Goal: Information Seeking & Learning: Learn about a topic

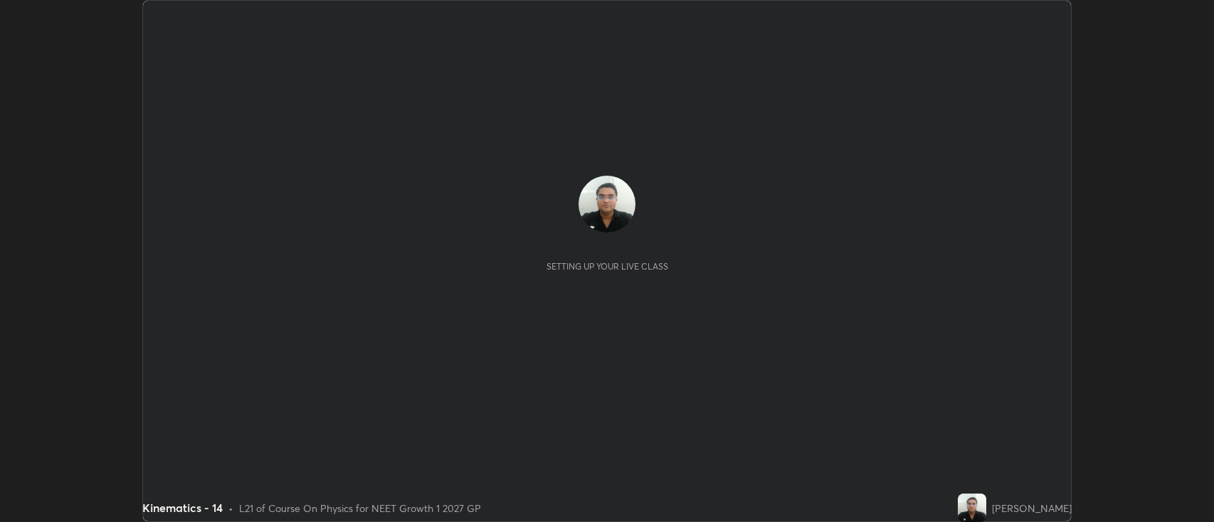
scroll to position [522, 1214]
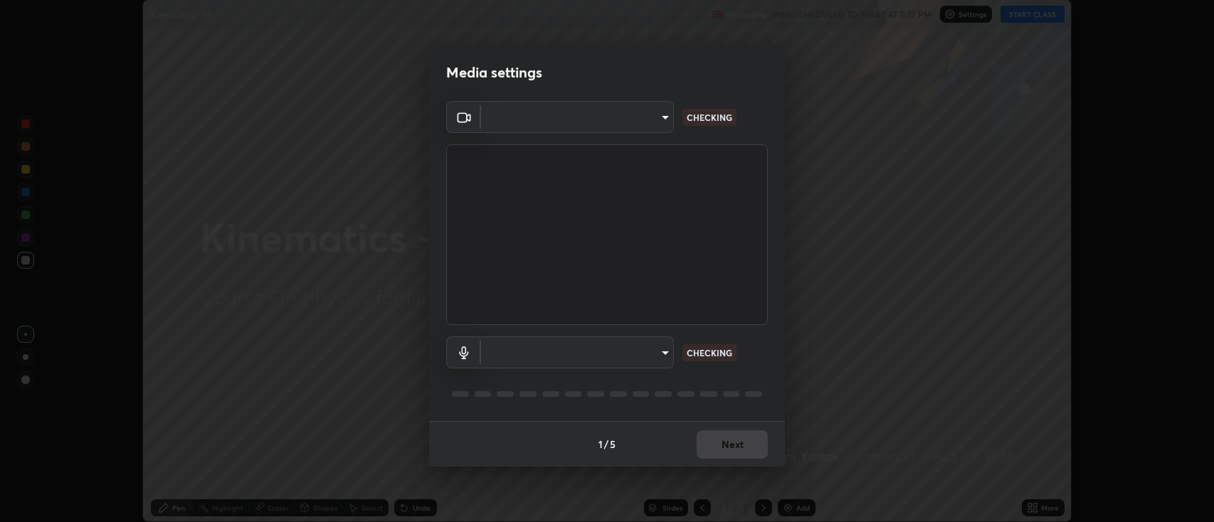
type input "893c4009d26bc70d508e41f45fbe93e97bc66db9257073bf1b7ca74b16a8bc61"
type input "6a8798ed683296f6f589fc07b46947f8878f1771f1b0f9a7798eb178ef966a91"
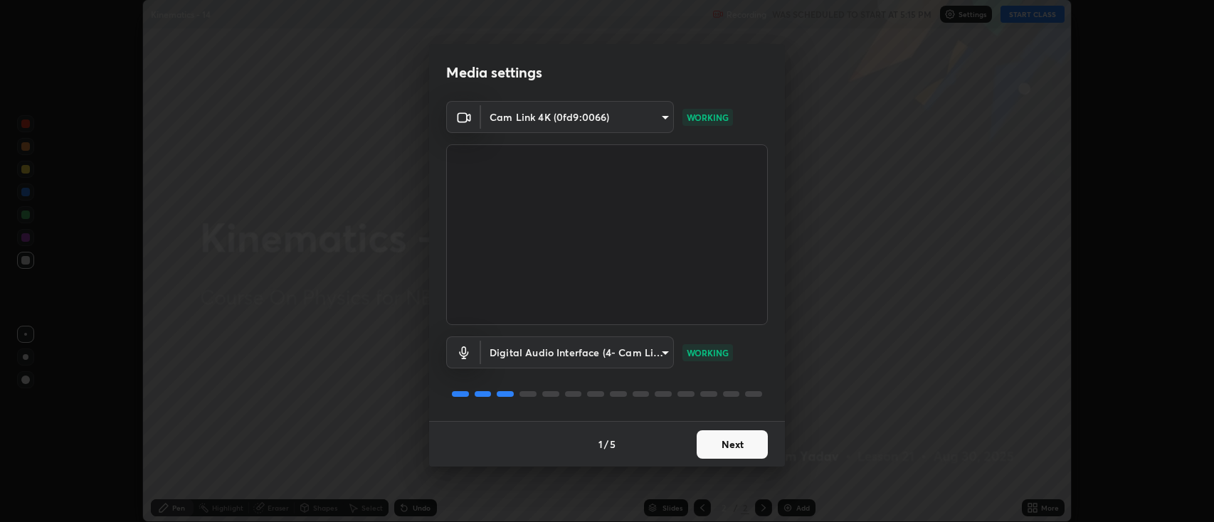
click at [731, 447] on button "Next" at bounding box center [732, 444] width 71 height 28
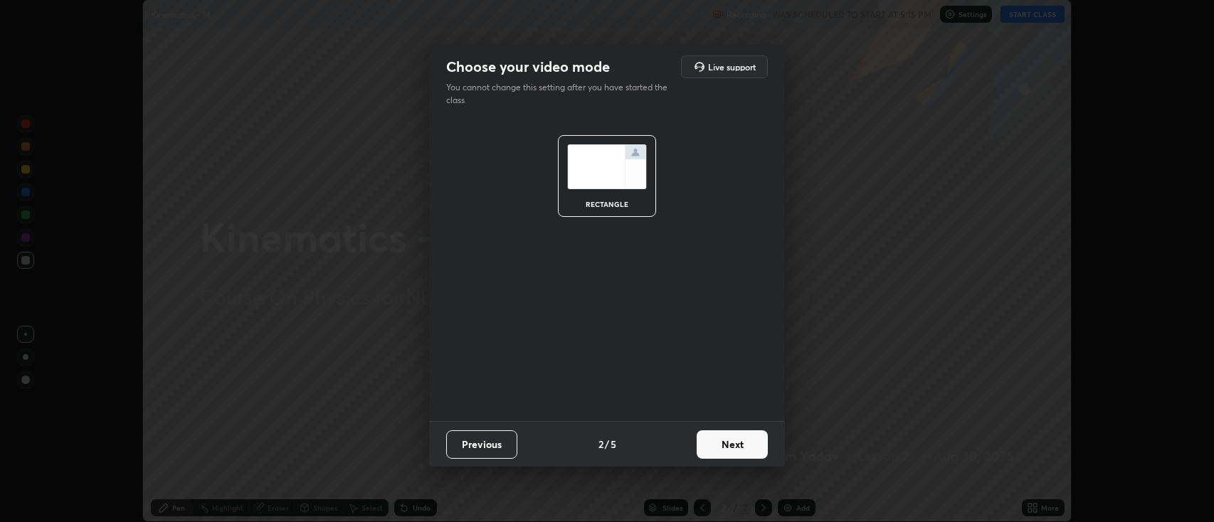
click at [731, 451] on button "Next" at bounding box center [732, 444] width 71 height 28
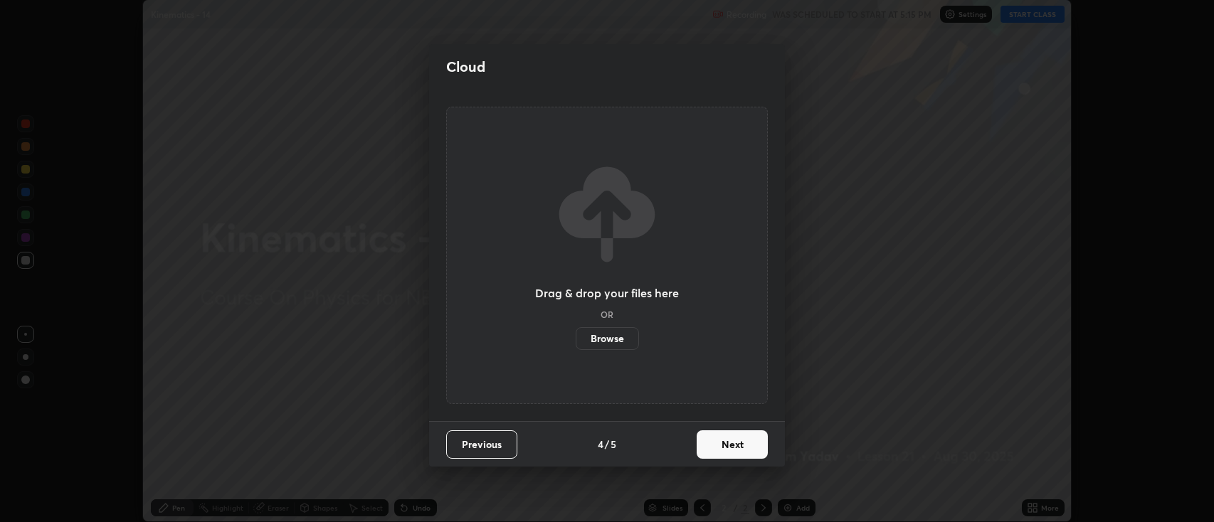
click at [734, 450] on button "Next" at bounding box center [732, 444] width 71 height 28
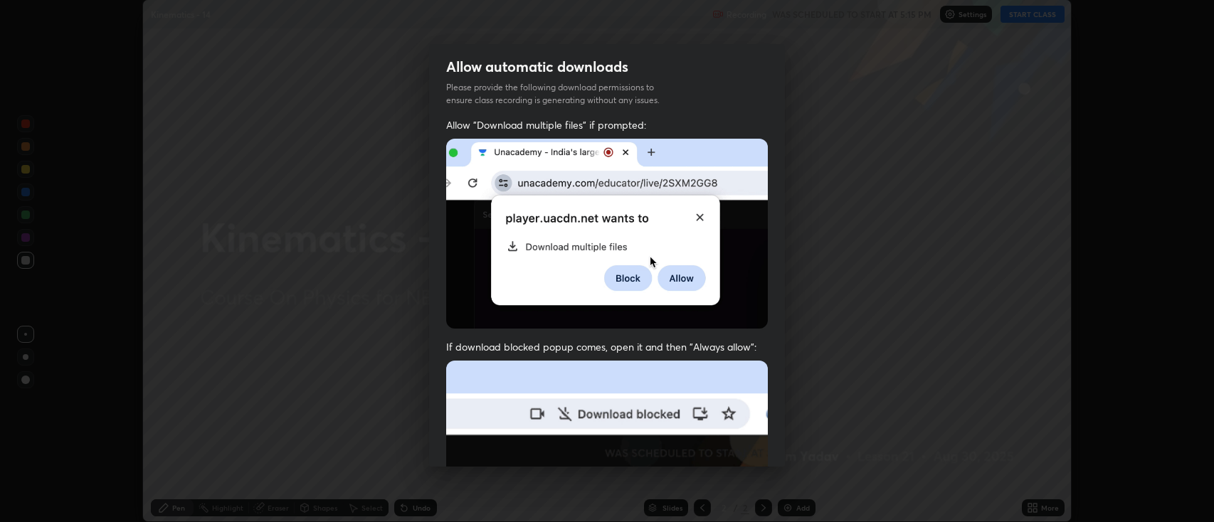
click at [734, 450] on img at bounding box center [607, 516] width 322 height 311
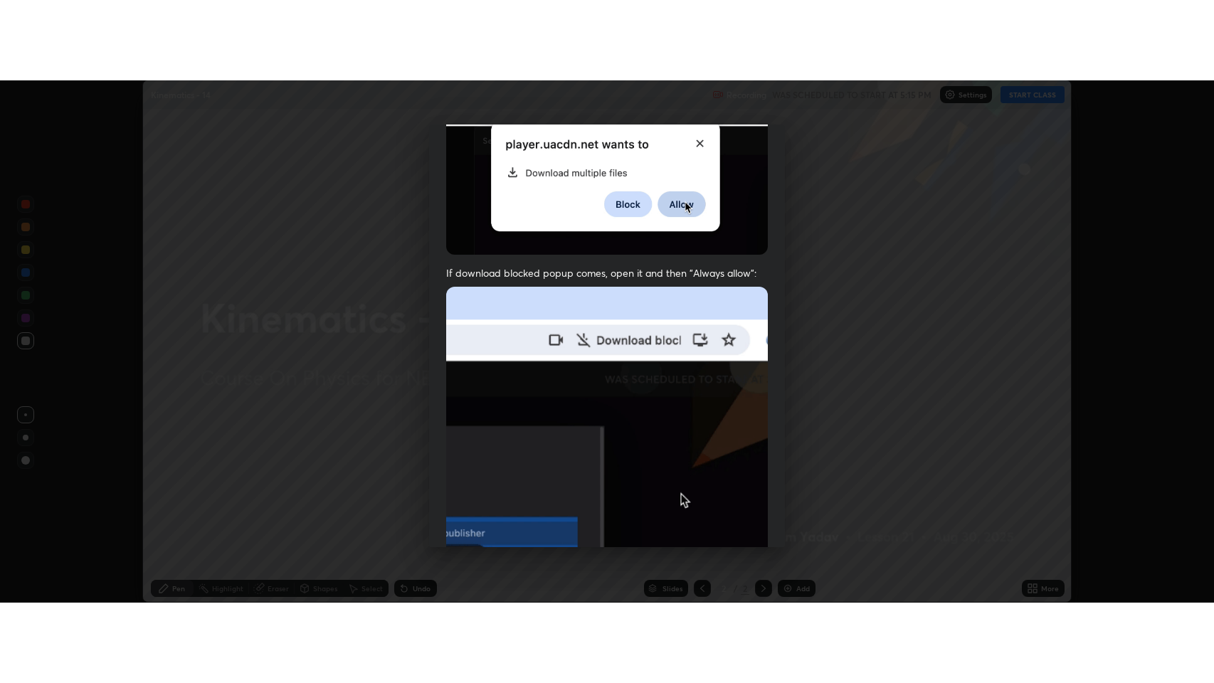
scroll to position [289, 0]
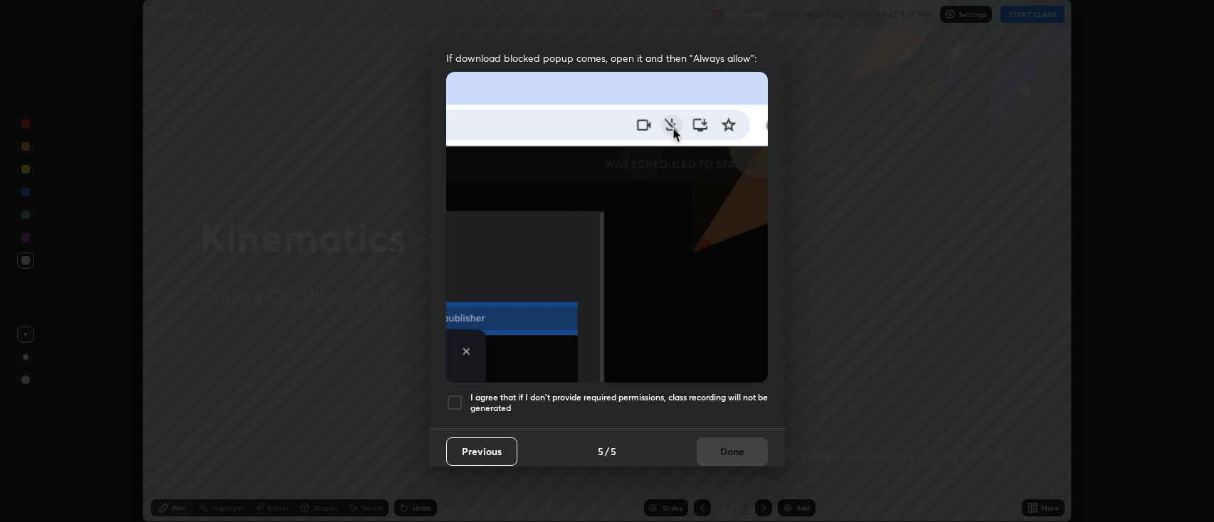
click at [453, 396] on div at bounding box center [454, 402] width 17 height 17
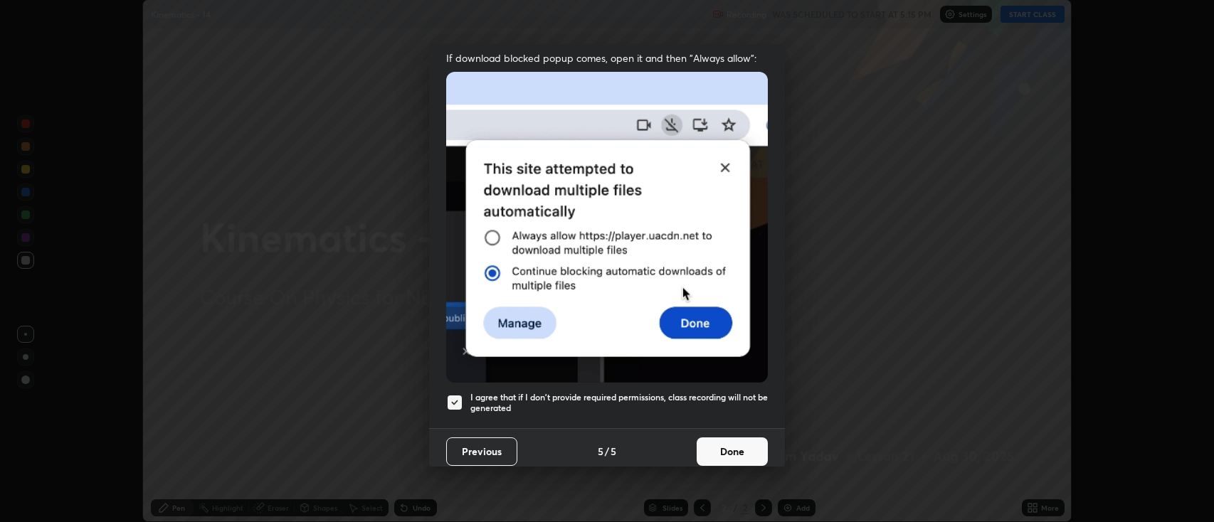
click at [724, 449] on button "Done" at bounding box center [732, 452] width 71 height 28
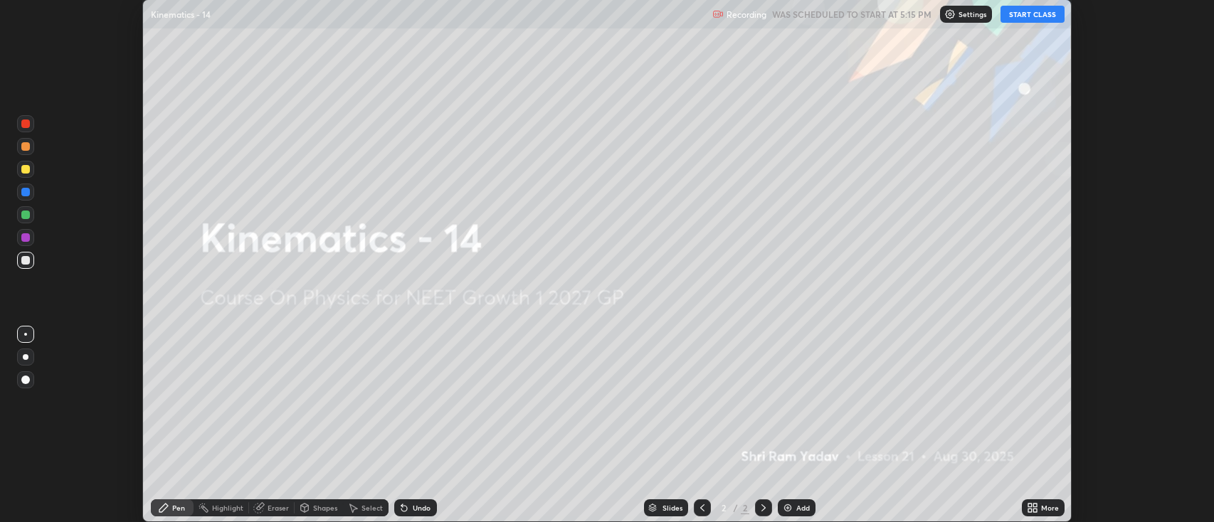
click at [1027, 16] on button "START CLASS" at bounding box center [1032, 14] width 64 height 17
click at [1035, 506] on icon at bounding box center [1035, 506] width 4 height 4
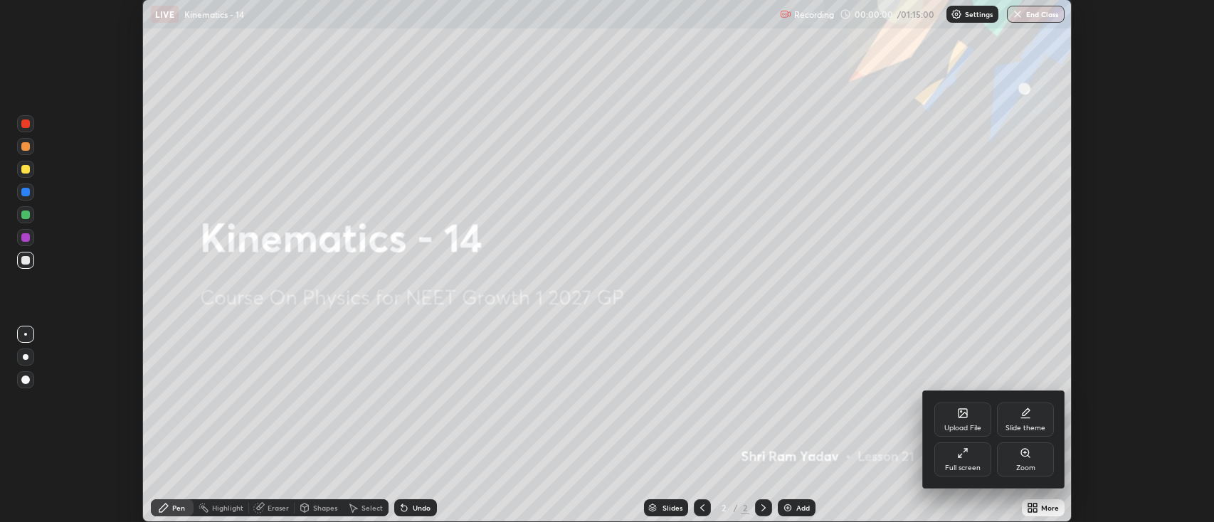
click at [956, 461] on div "Full screen" at bounding box center [962, 460] width 57 height 34
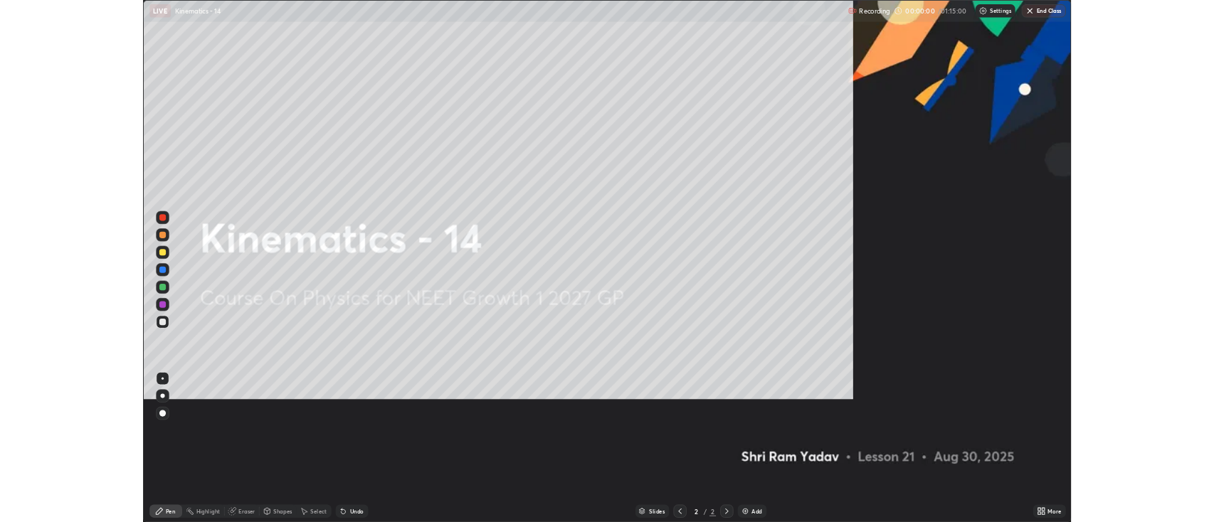
scroll to position [683, 1214]
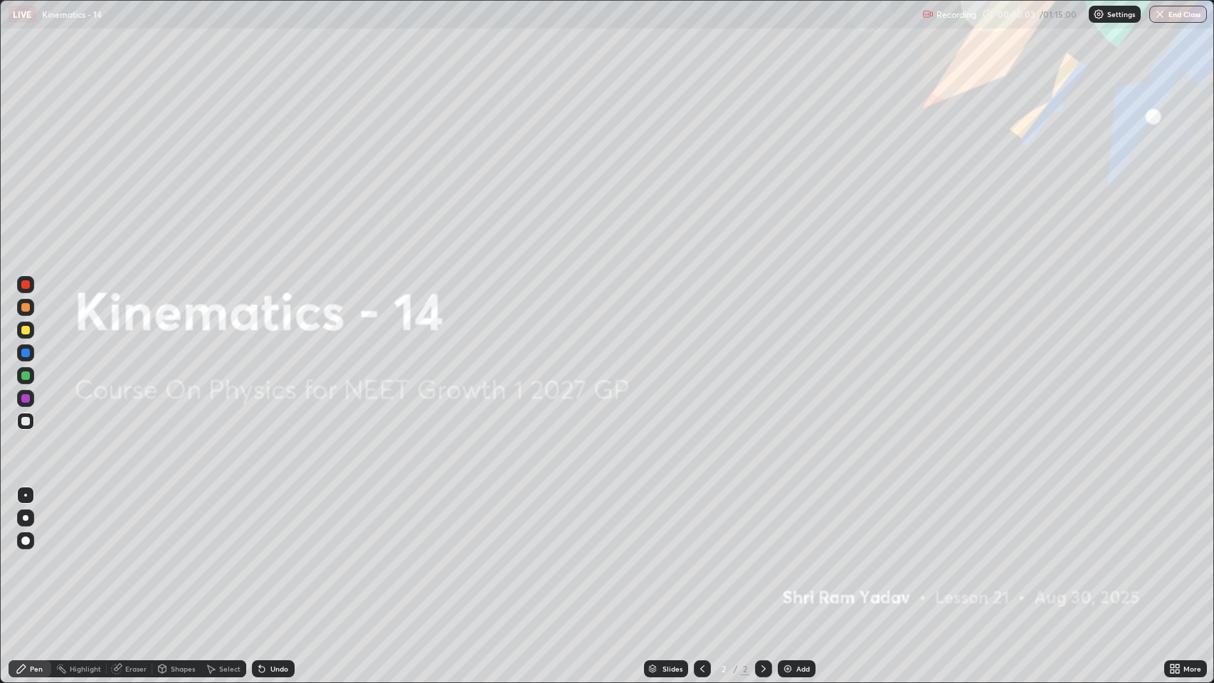
click at [788, 522] on img at bounding box center [787, 668] width 11 height 11
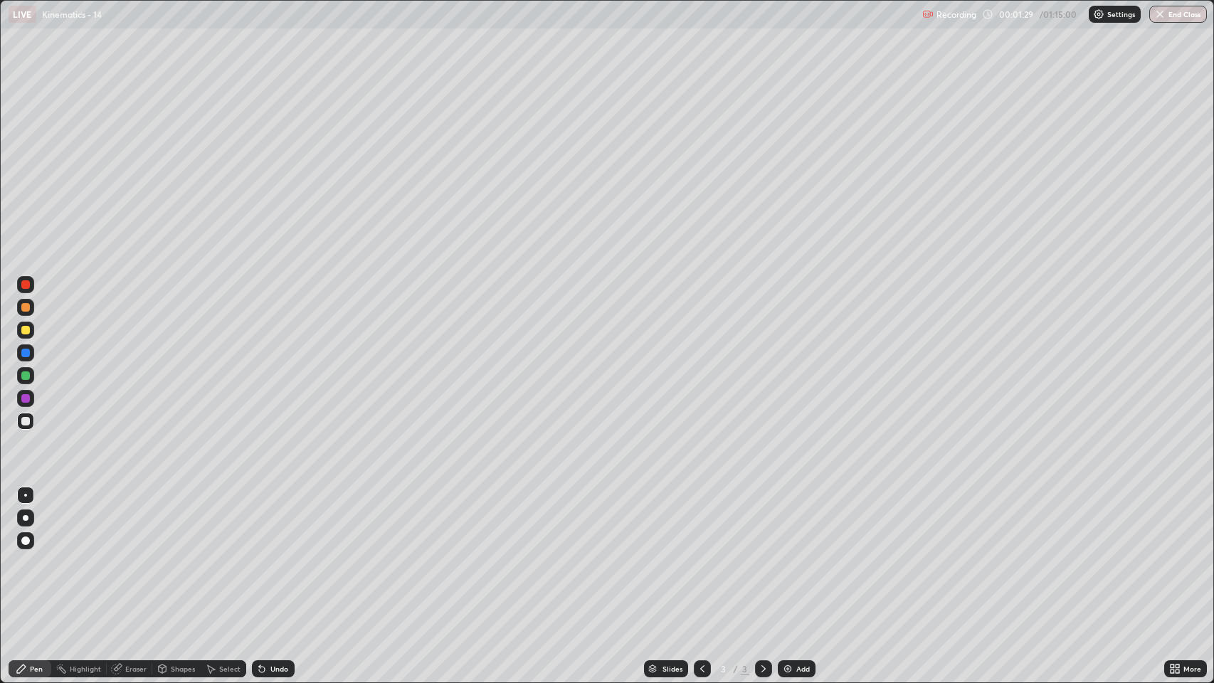
click at [1173, 522] on icon at bounding box center [1172, 667] width 4 height 4
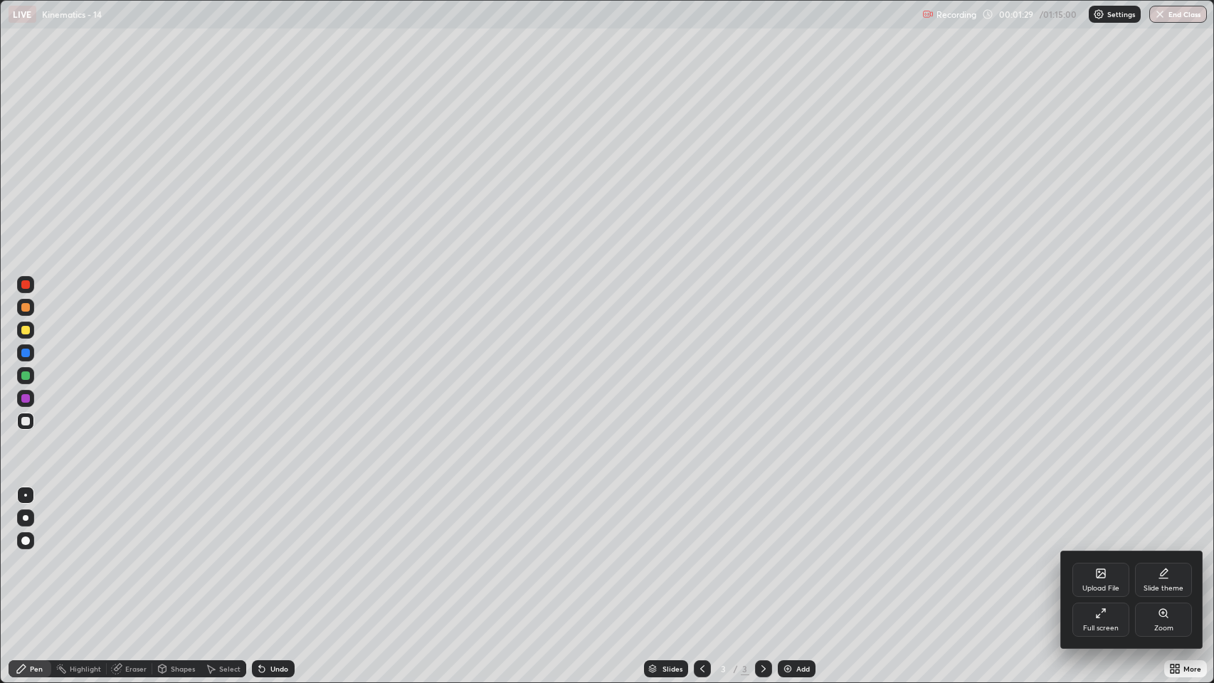
click at [1104, 522] on div "Full screen" at bounding box center [1101, 628] width 36 height 7
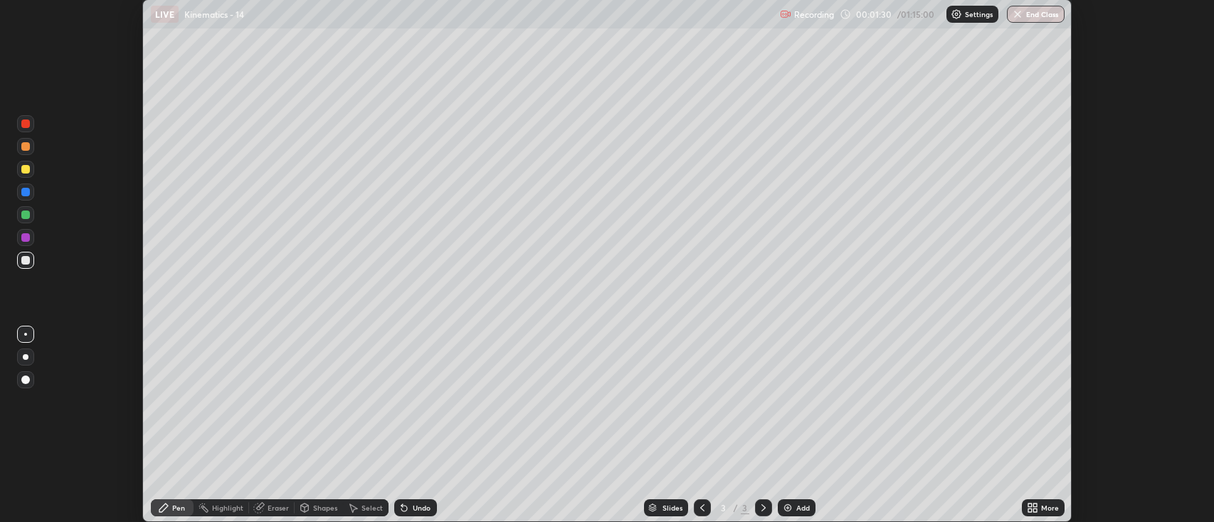
scroll to position [70627, 69935]
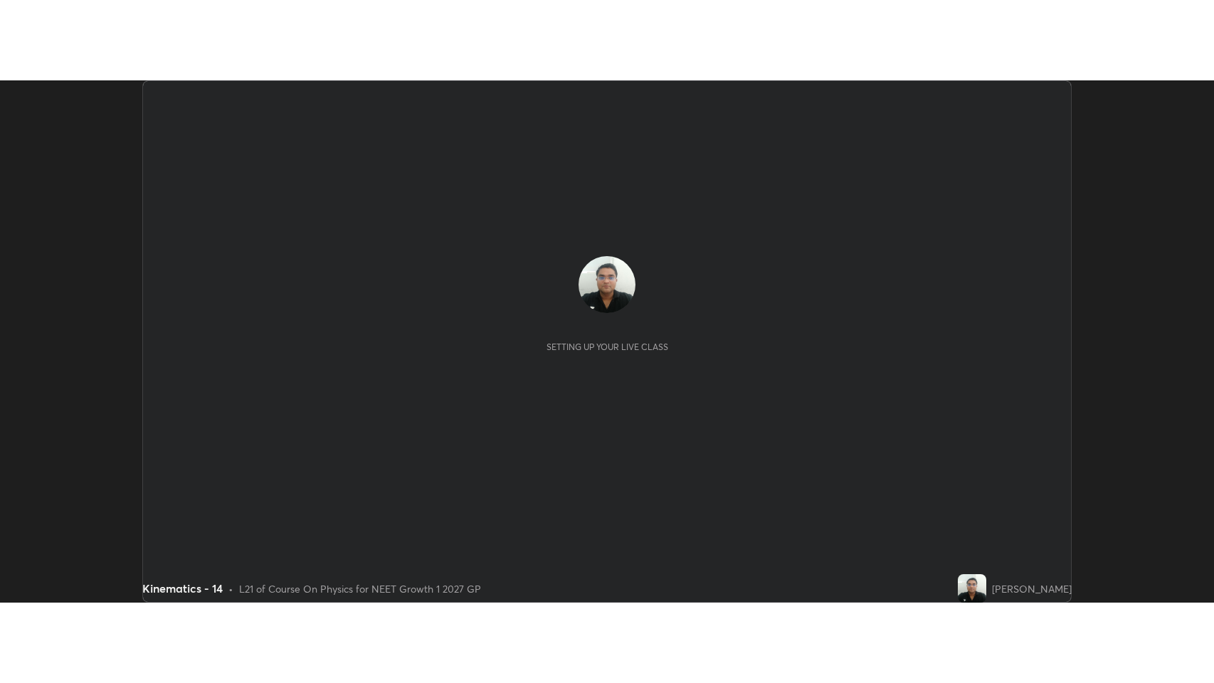
scroll to position [522, 1214]
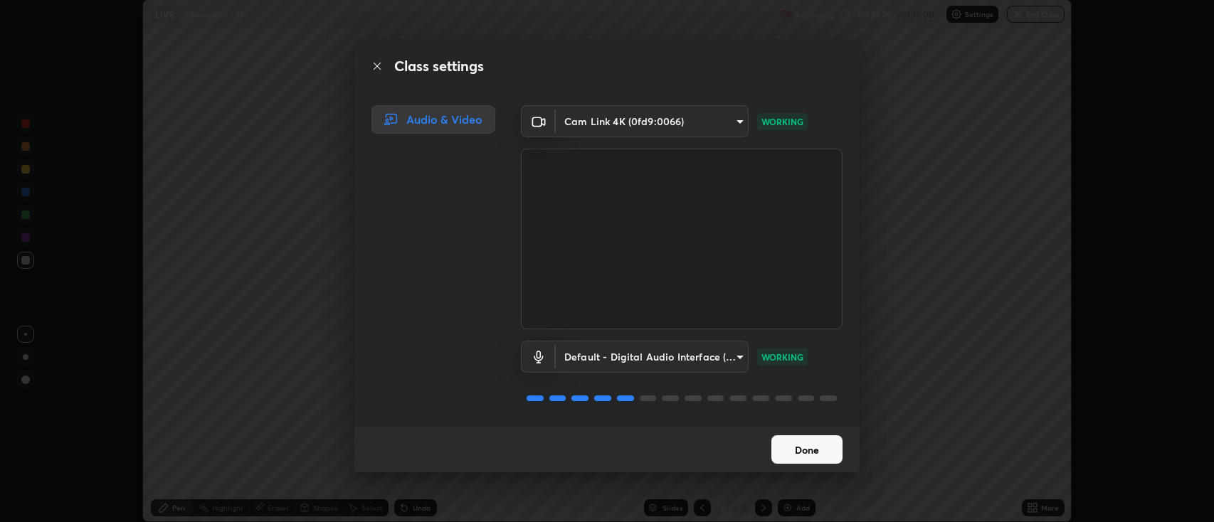
click at [802, 456] on button "Done" at bounding box center [806, 449] width 71 height 28
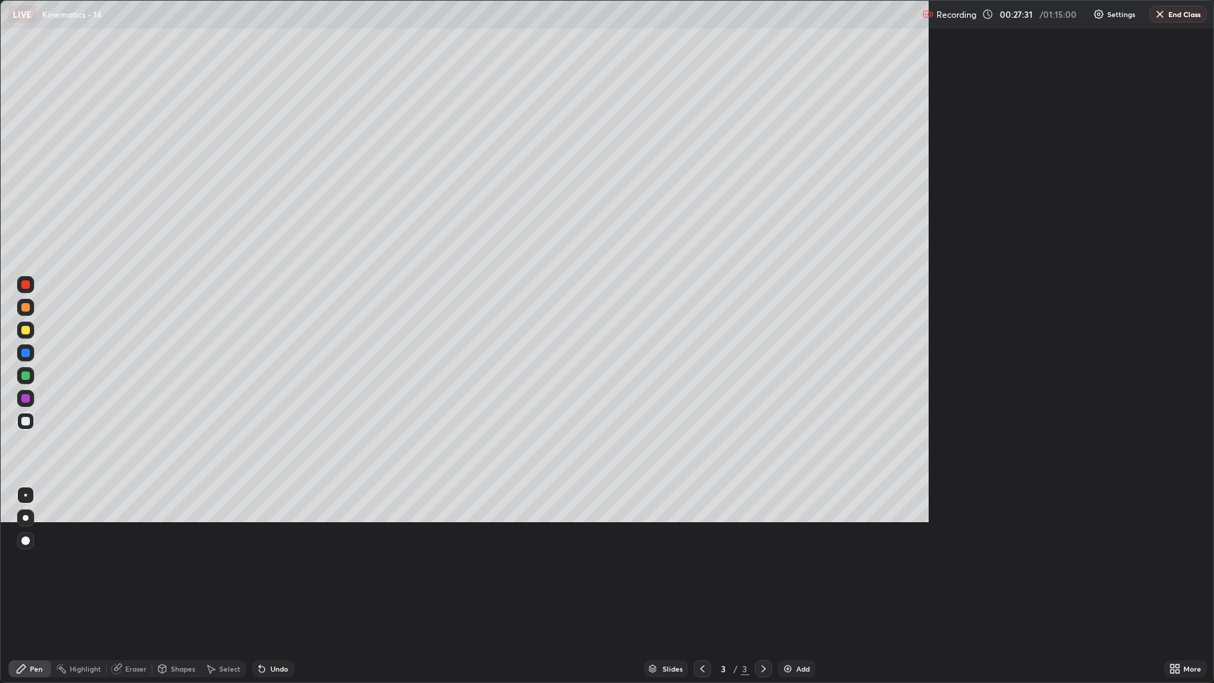
scroll to position [683, 1214]
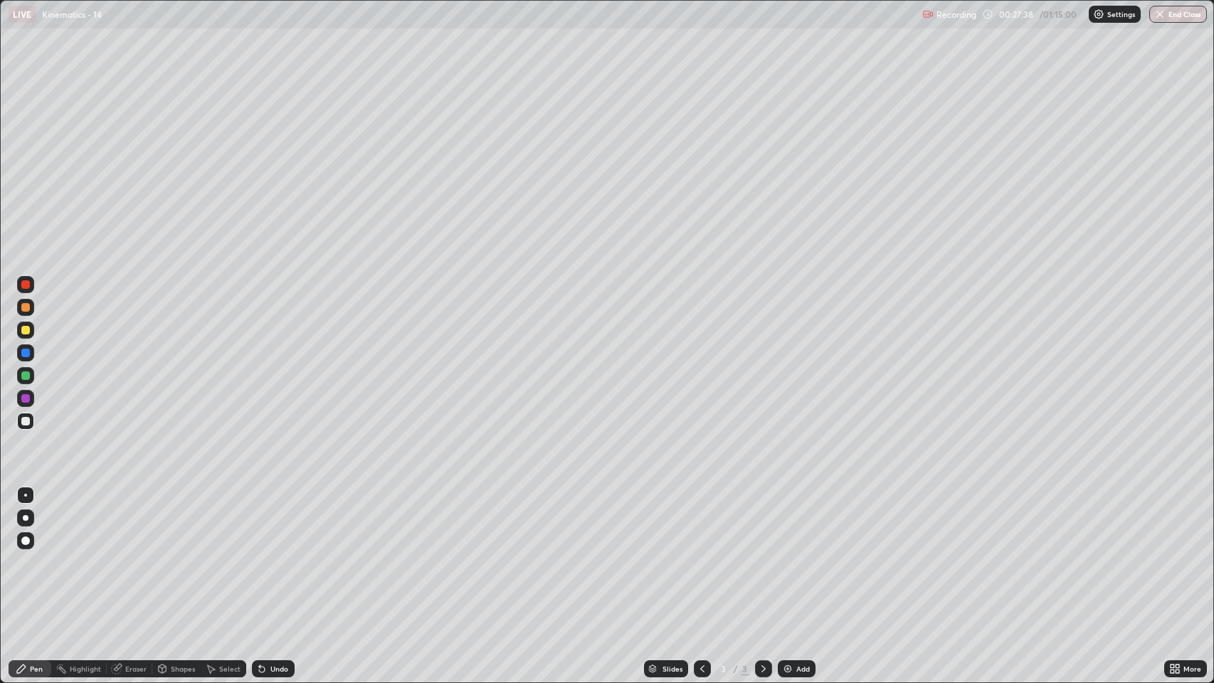
click at [662, 522] on div "Slides" at bounding box center [672, 668] width 20 height 7
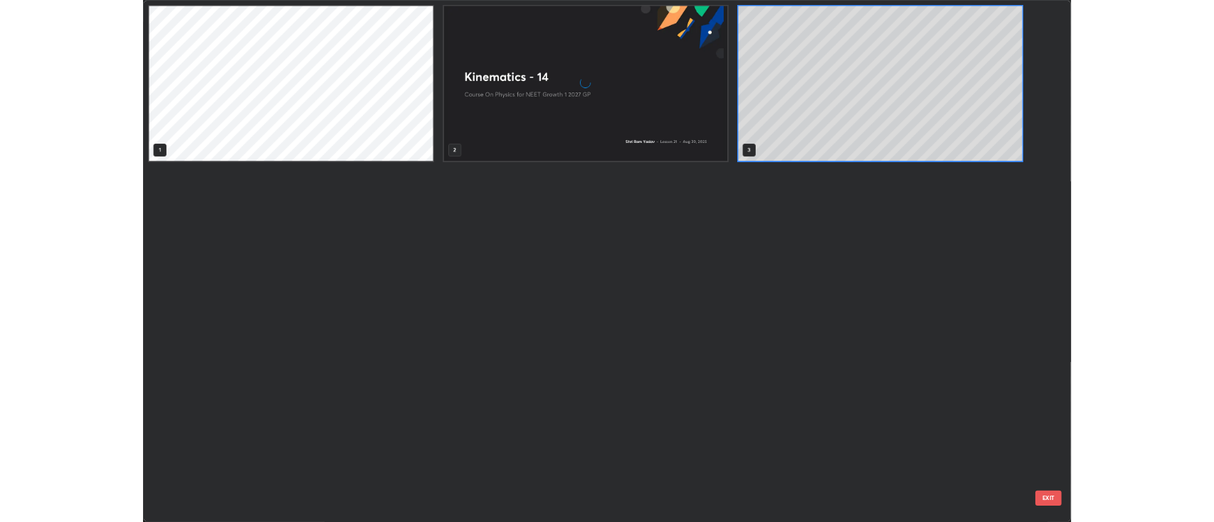
scroll to position [677, 1206]
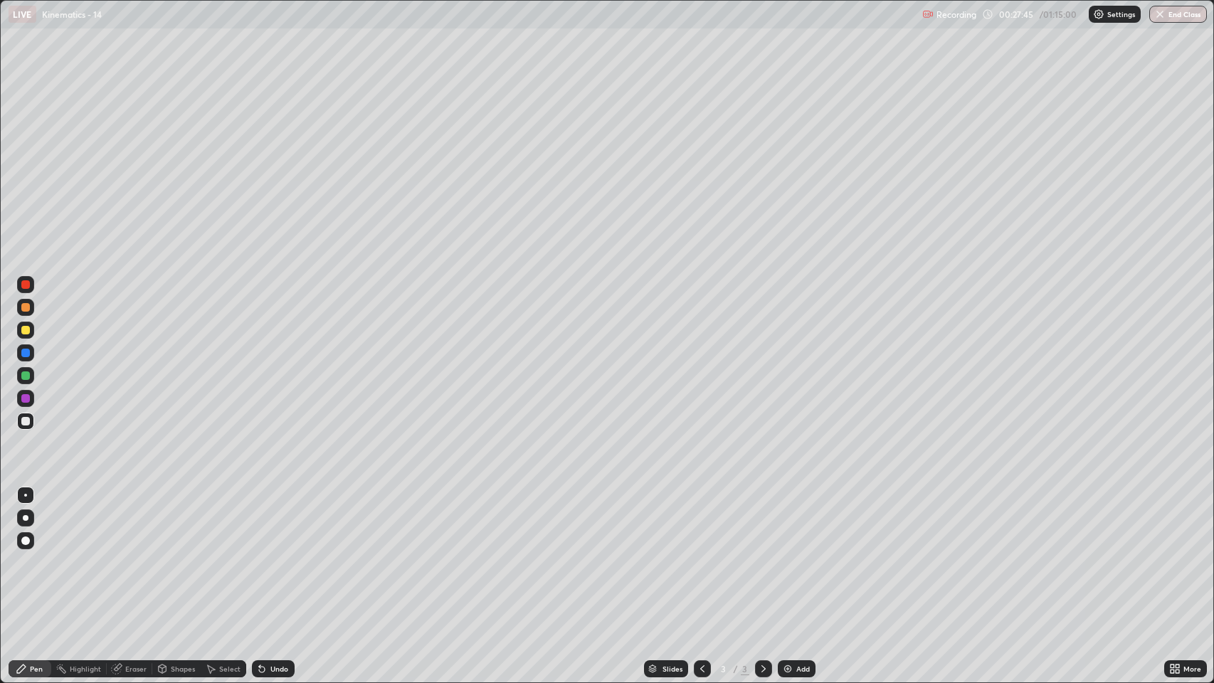
click at [1190, 522] on div "More" at bounding box center [1192, 668] width 18 height 7
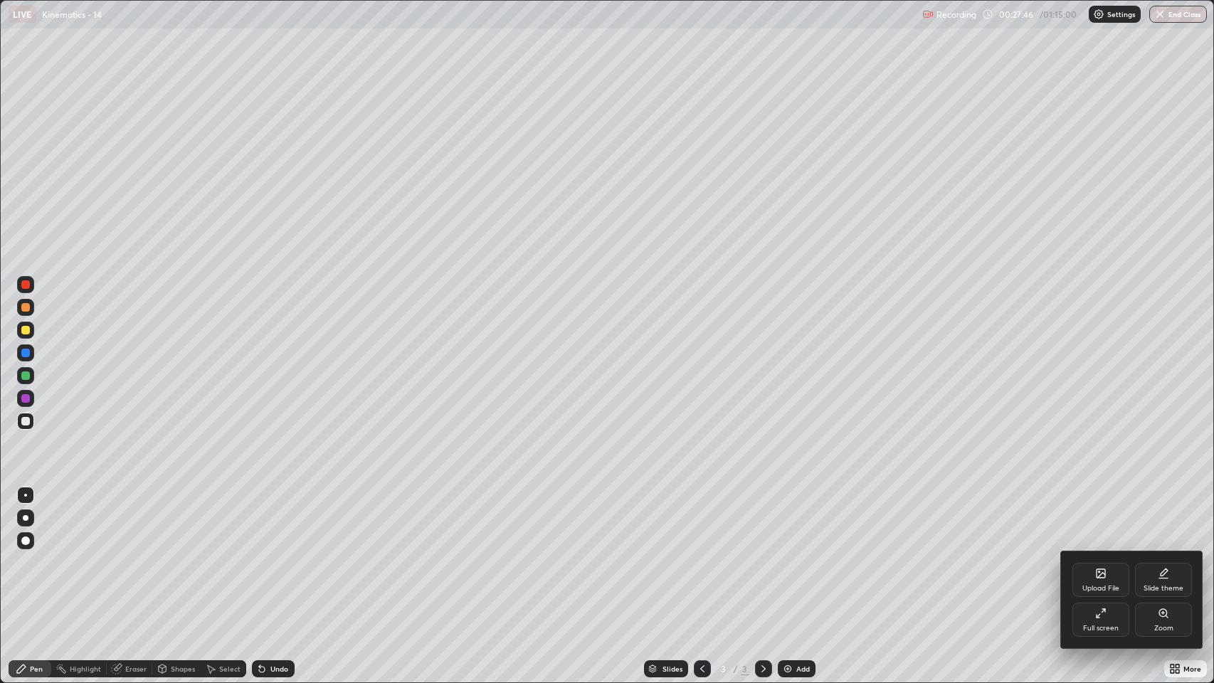
click at [1090, 522] on div "Full screen" at bounding box center [1100, 620] width 57 height 34
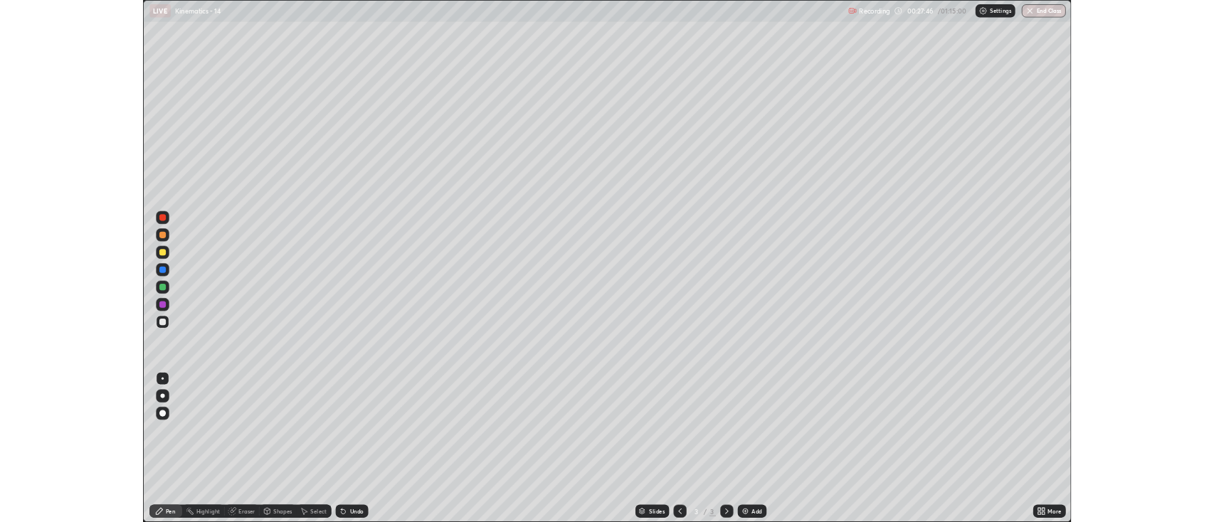
scroll to position [70627, 69935]
